Goal: Information Seeking & Learning: Check status

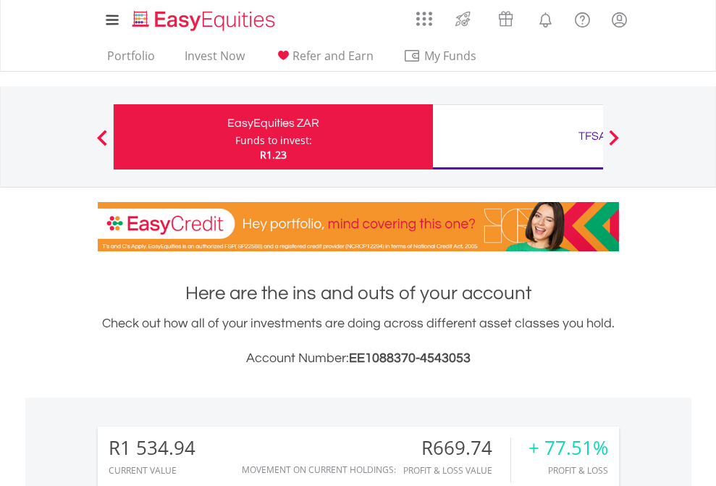
scroll to position [139, 227]
click at [235, 137] on div "Funds to invest:" at bounding box center [273, 140] width 77 height 14
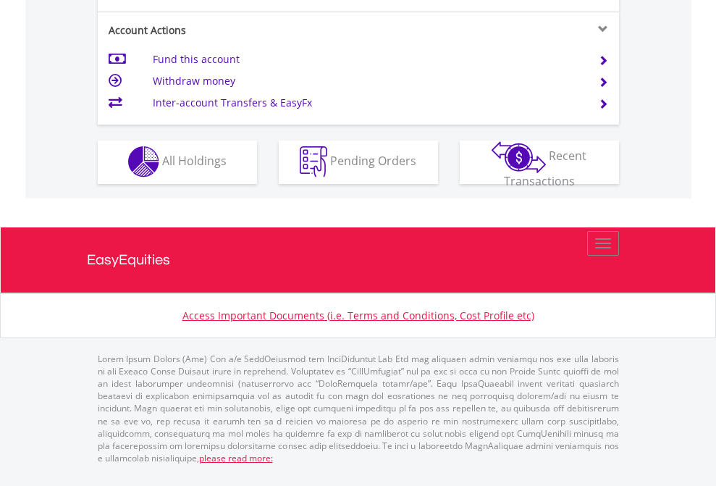
scroll to position [1354, 0]
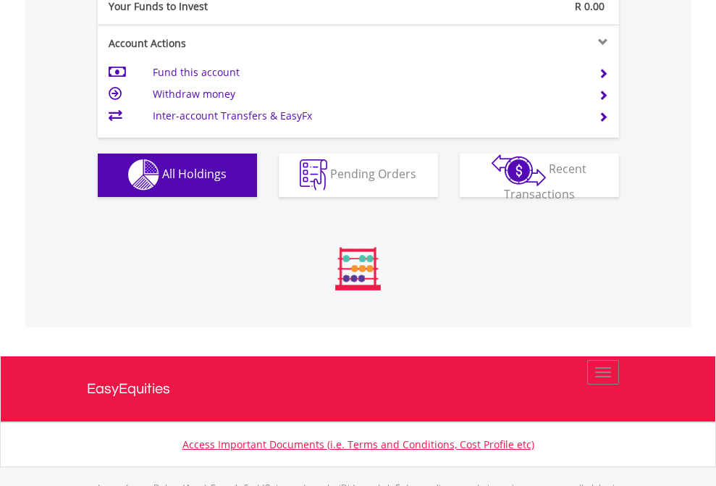
scroll to position [1433, 0]
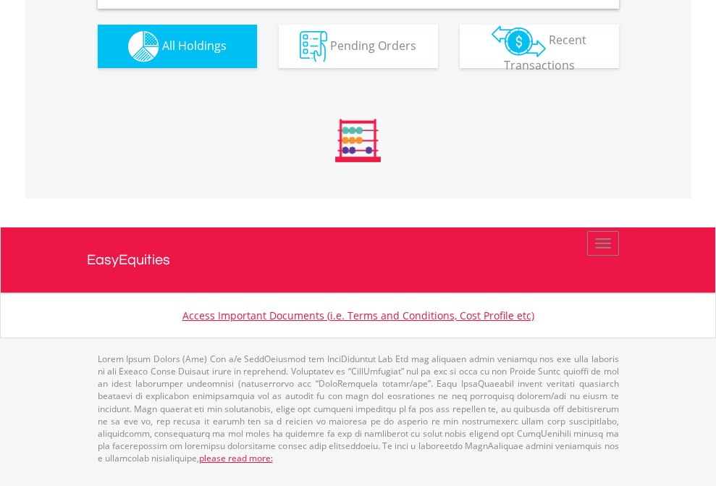
scroll to position [1399, 0]
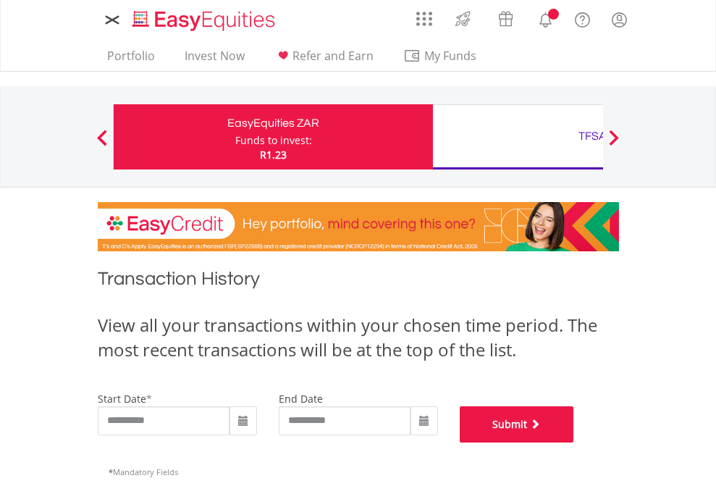
click at [574, 442] on button "Submit" at bounding box center [517, 424] width 114 height 36
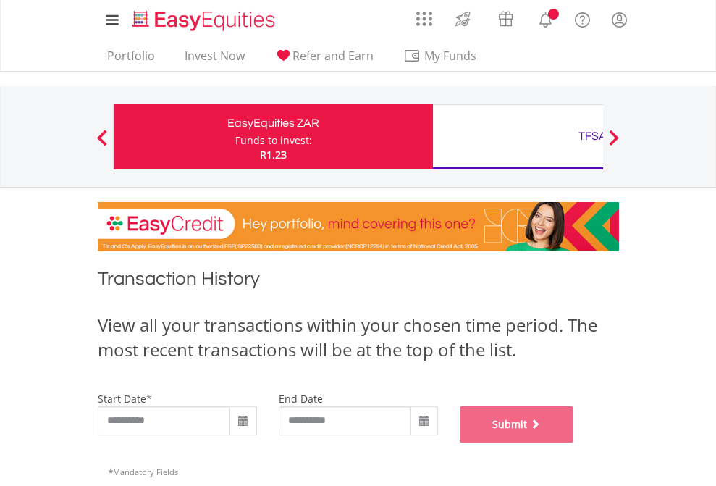
scroll to position [587, 0]
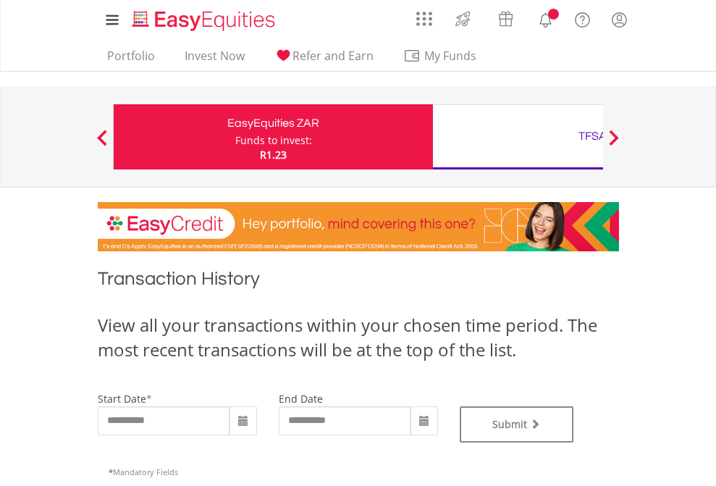
click at [518, 137] on div "TFSA" at bounding box center [593, 136] width 302 height 20
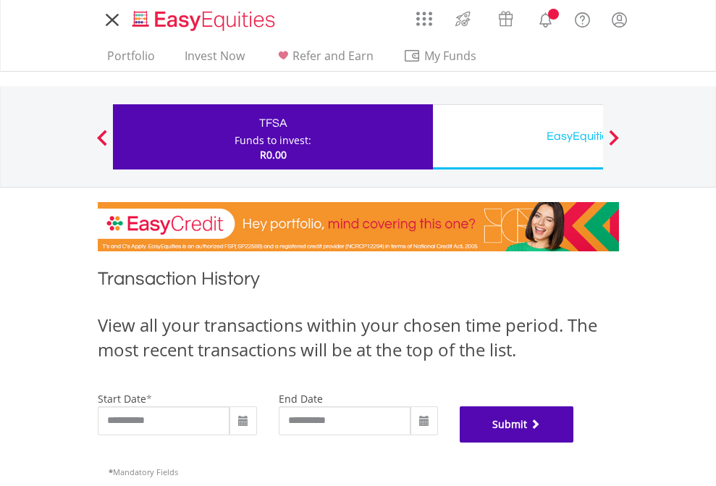
click at [574, 442] on button "Submit" at bounding box center [517, 424] width 114 height 36
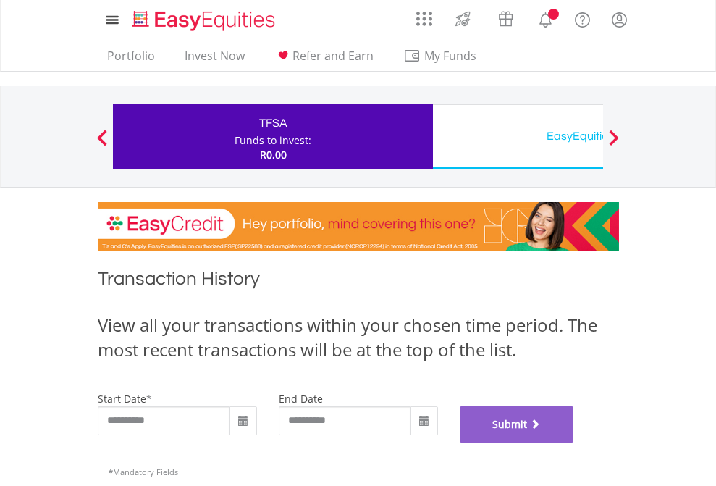
scroll to position [587, 0]
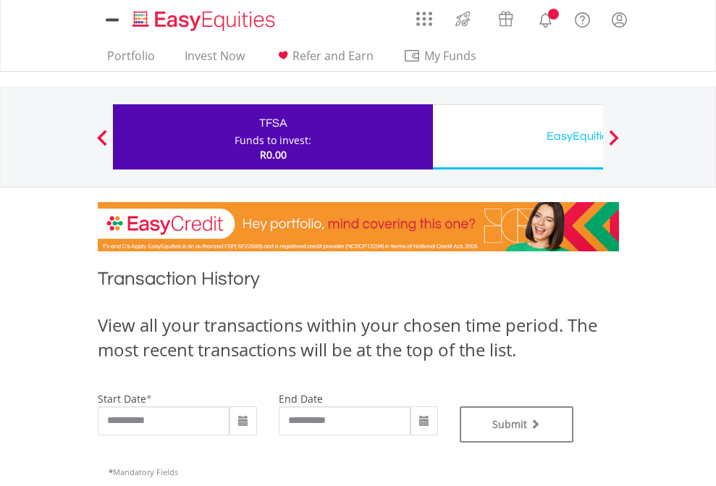
click at [518, 137] on div "EasyEquities USD" at bounding box center [593, 136] width 302 height 20
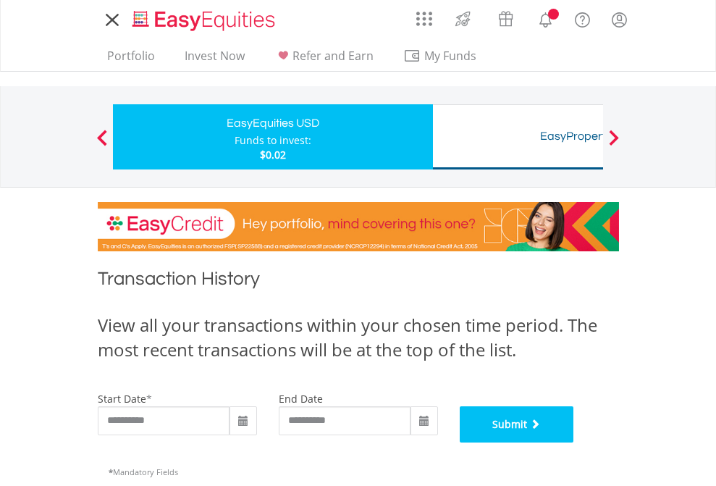
click at [574, 442] on button "Submit" at bounding box center [517, 424] width 114 height 36
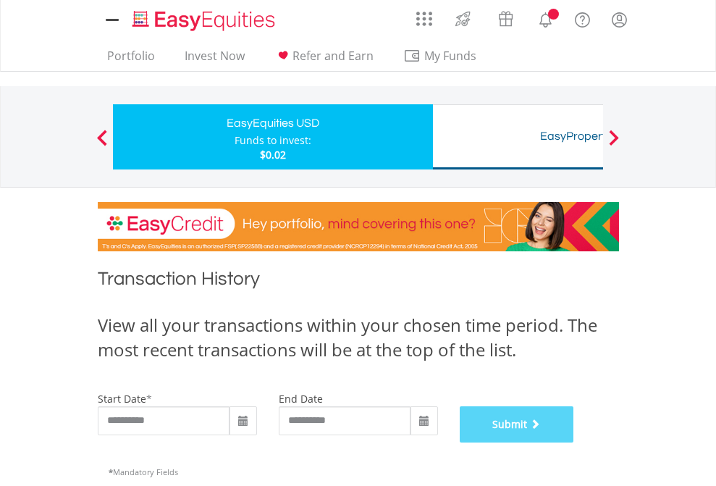
scroll to position [587, 0]
